Goal: Communication & Community: Connect with others

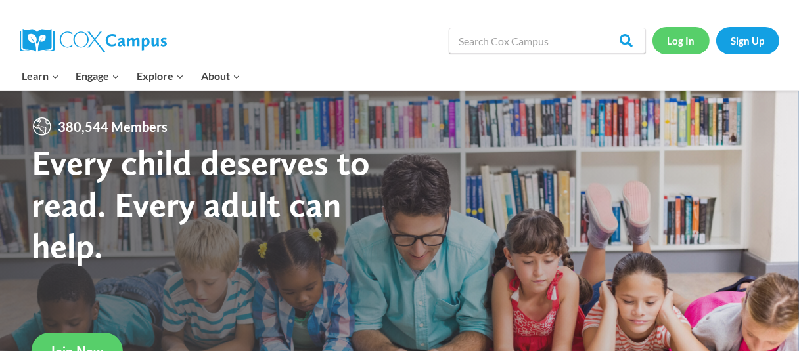
click at [685, 42] on link "Log In" at bounding box center [680, 40] width 57 height 27
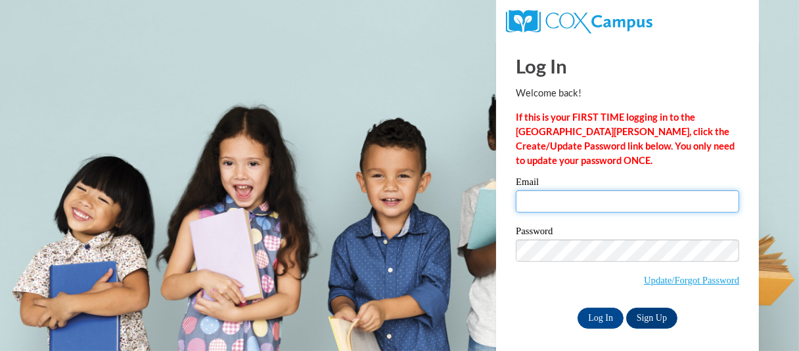
click at [567, 206] on input "Email" at bounding box center [627, 201] width 223 height 22
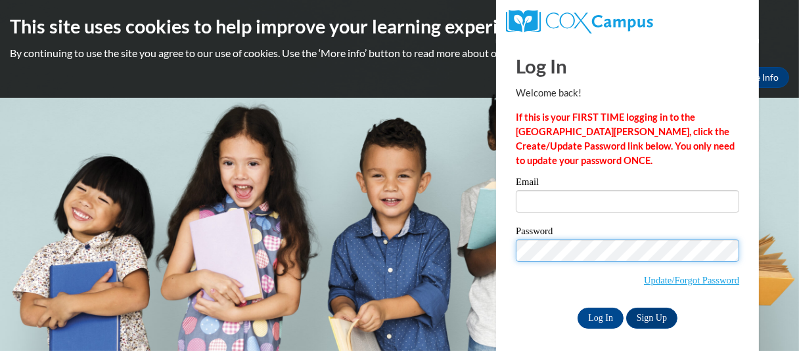
type input "[EMAIL_ADDRESS][DOMAIN_NAME]"
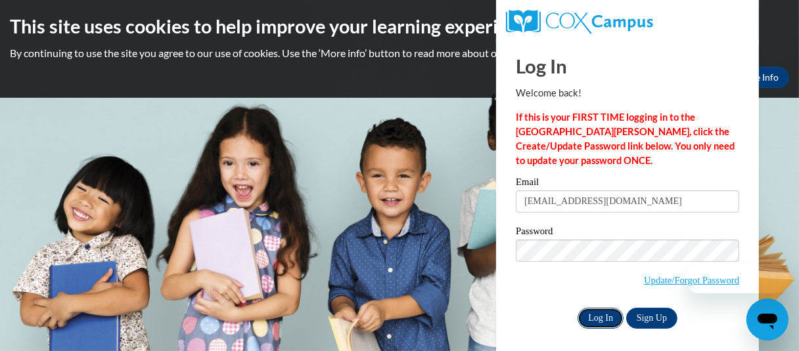
click at [600, 316] on input "Log In" at bounding box center [600, 318] width 46 height 21
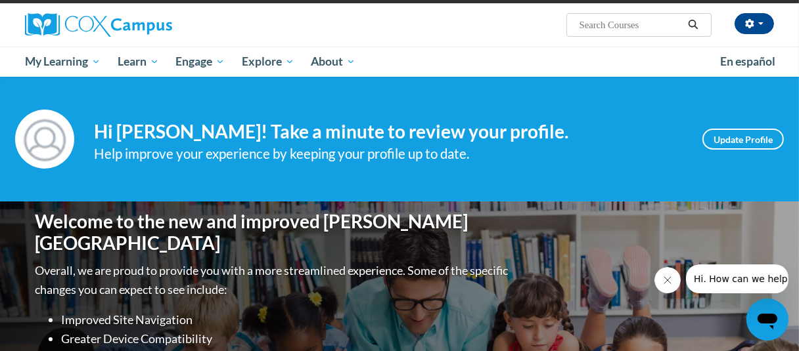
scroll to position [66, 0]
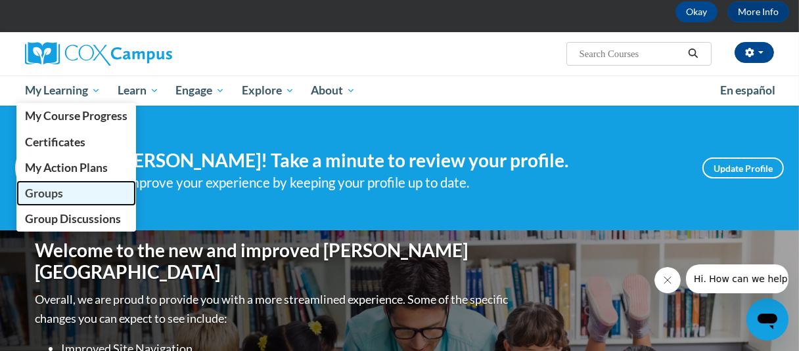
click at [50, 194] on span "Groups" at bounding box center [44, 194] width 38 height 14
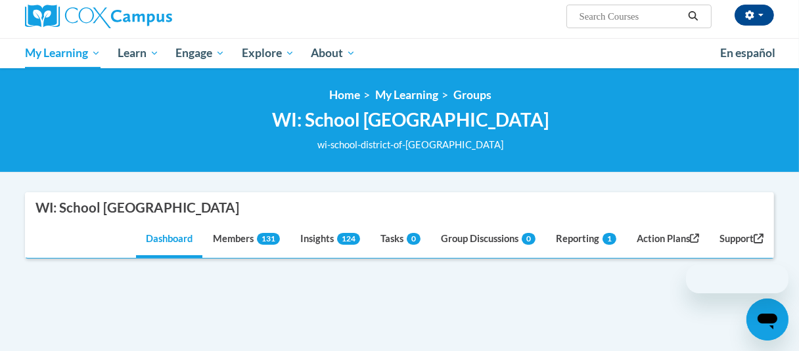
scroll to position [131, 0]
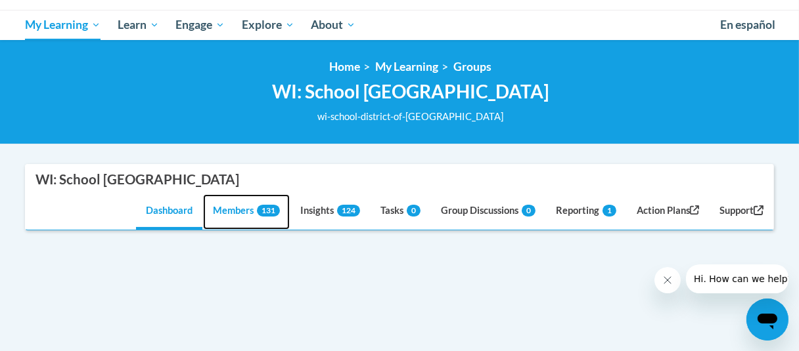
click at [231, 210] on link "Members 131" at bounding box center [246, 211] width 87 height 35
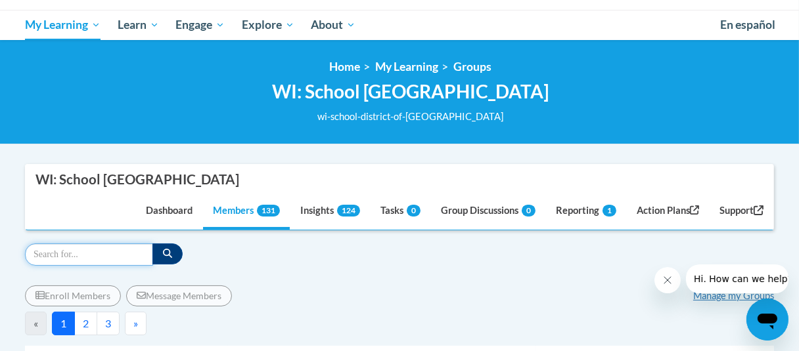
click at [76, 251] on input "Search" at bounding box center [89, 255] width 128 height 22
type input "ferg"
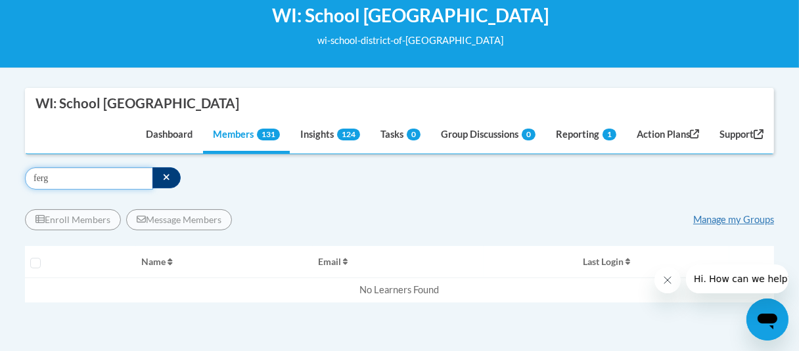
scroll to position [197, 0]
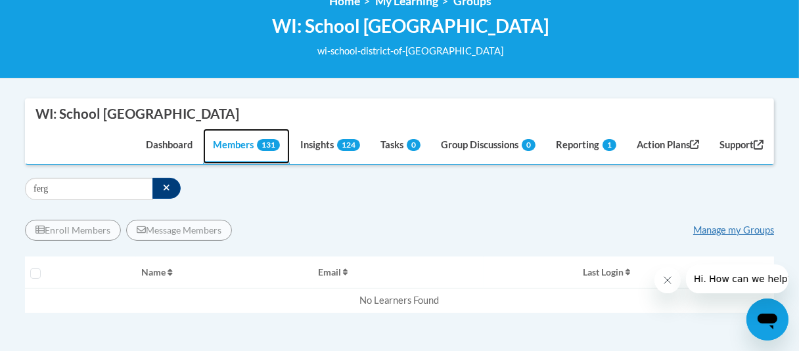
click at [241, 143] on link "Members 131" at bounding box center [246, 146] width 87 height 35
click at [260, 143] on span "131" at bounding box center [268, 145] width 23 height 12
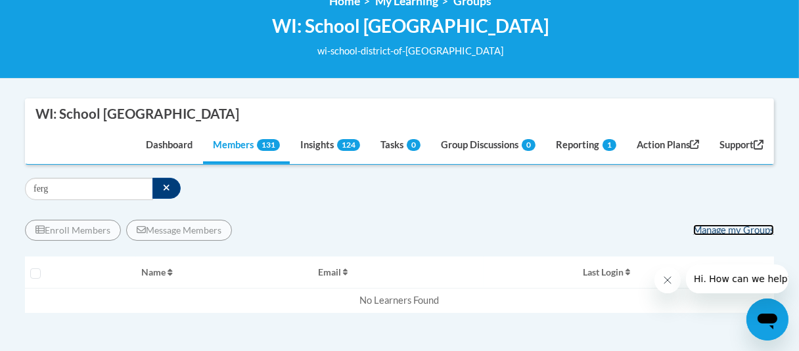
click at [761, 231] on link "Manage my Groups" at bounding box center [733, 230] width 81 height 11
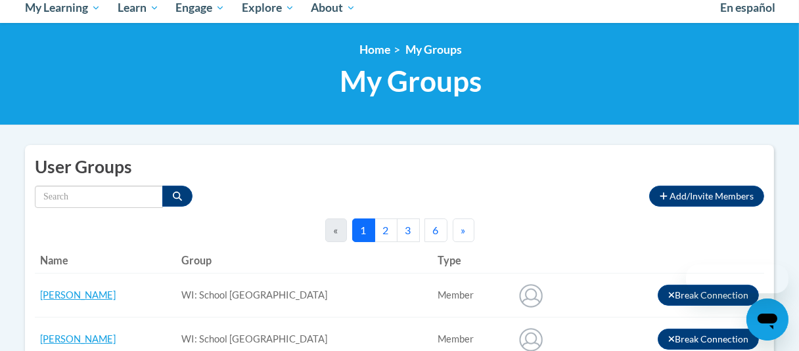
scroll to position [197, 0]
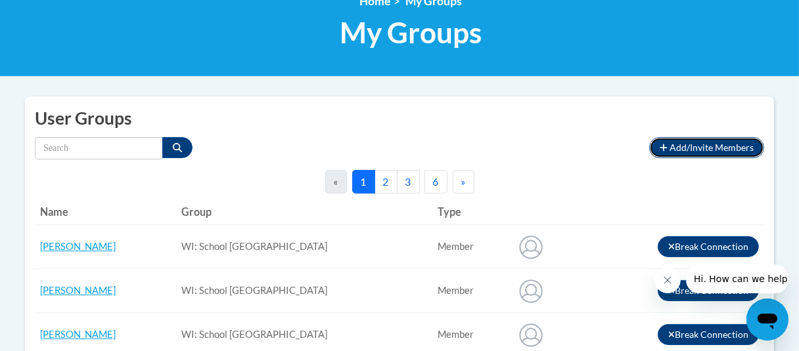
click at [721, 148] on span "Add/Invite Members" at bounding box center [711, 147] width 84 height 11
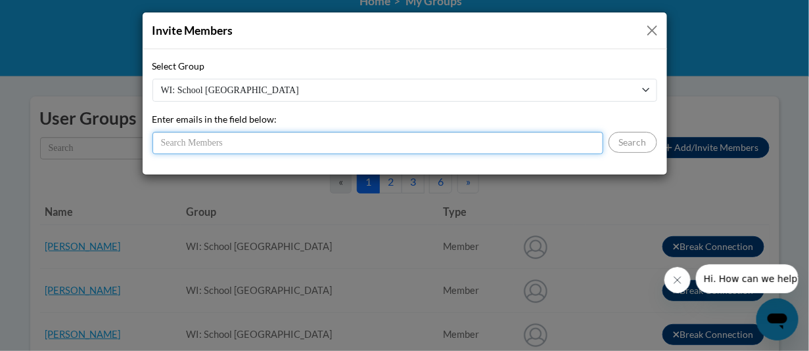
click at [197, 144] on input "Enter emails in the field below:" at bounding box center [377, 143] width 451 height 22
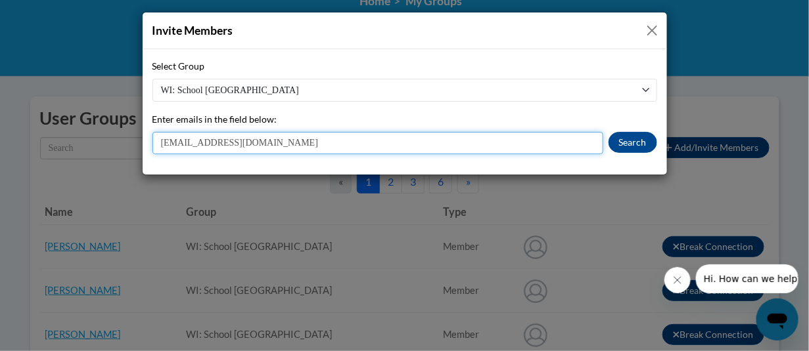
click at [188, 143] on input "[EMAIL_ADDRESS][DOMAIN_NAME]" at bounding box center [377, 143] width 451 height 22
type input "[EMAIL_ADDRESS][DOMAIN_NAME]"
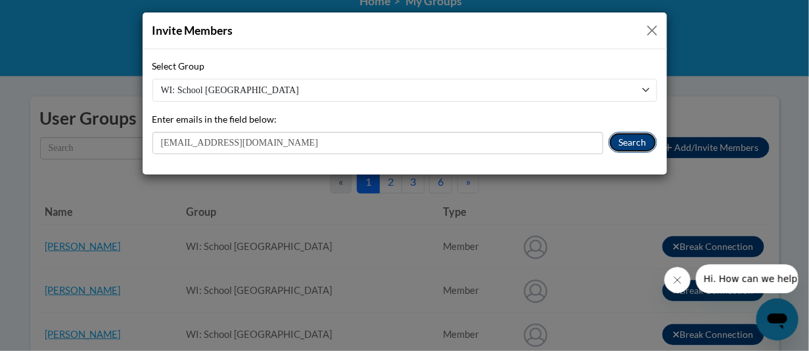
click at [626, 143] on button "Search" at bounding box center [632, 142] width 49 height 21
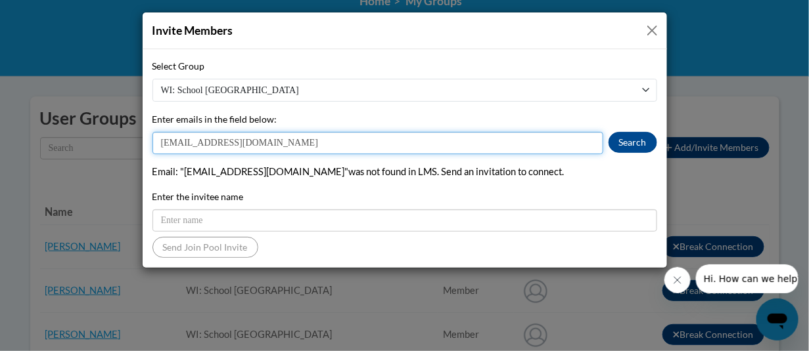
drag, startPoint x: 305, startPoint y: 142, endPoint x: 32, endPoint y: 144, distance: 273.9
click at [32, 144] on div "Invite Members Select Group WI: School District of [GEOGRAPHIC_DATA] Enter emai…" at bounding box center [404, 175] width 809 height 351
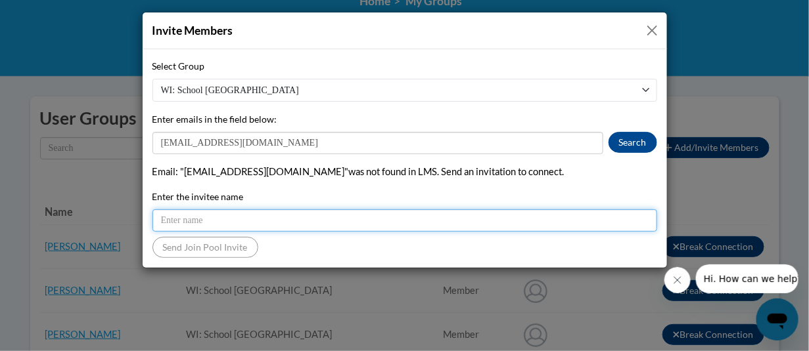
click at [185, 223] on input "Enter the invitee name" at bounding box center [404, 221] width 504 height 22
click at [206, 220] on input "Enter the invitee name" at bounding box center [404, 221] width 504 height 22
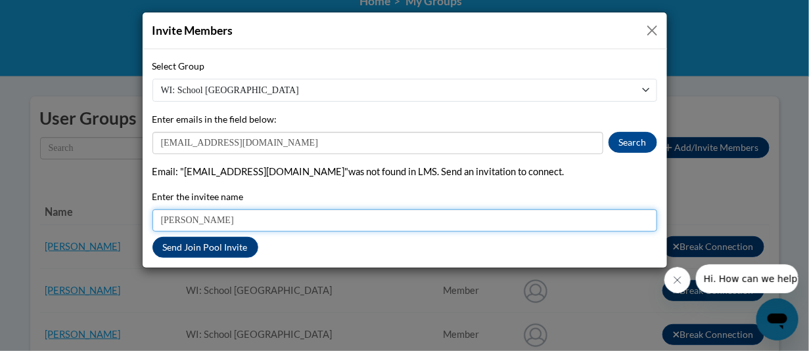
type input "[PERSON_NAME]"
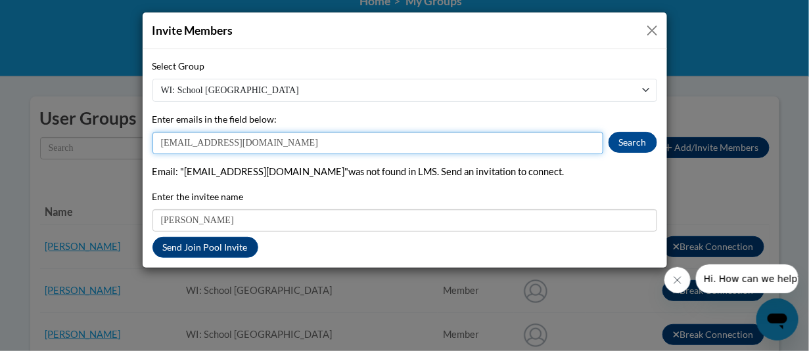
click at [186, 141] on input "[EMAIL_ADDRESS][DOMAIN_NAME]" at bounding box center [377, 143] width 451 height 22
click at [189, 142] on input "[EMAIL_ADDRESS][DOMAIN_NAME]" at bounding box center [377, 143] width 451 height 22
type input "[EMAIL_ADDRESS][DOMAIN_NAME]"
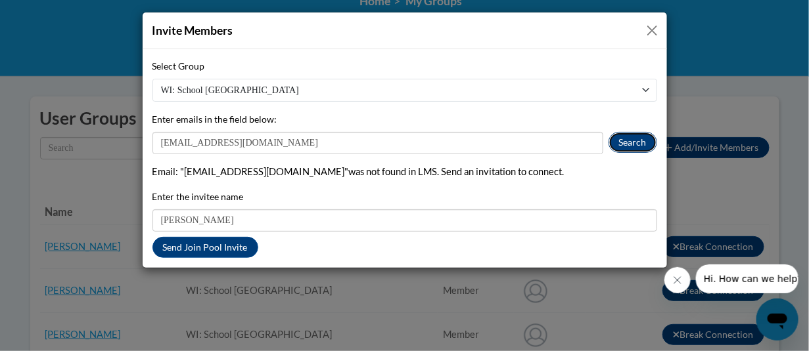
click at [632, 137] on button "Search" at bounding box center [632, 142] width 49 height 21
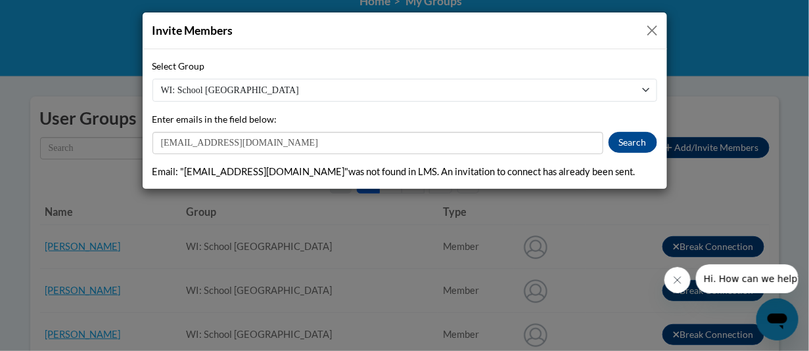
click at [653, 28] on button "Close" at bounding box center [652, 30] width 16 height 16
